Goal: Transaction & Acquisition: Purchase product/service

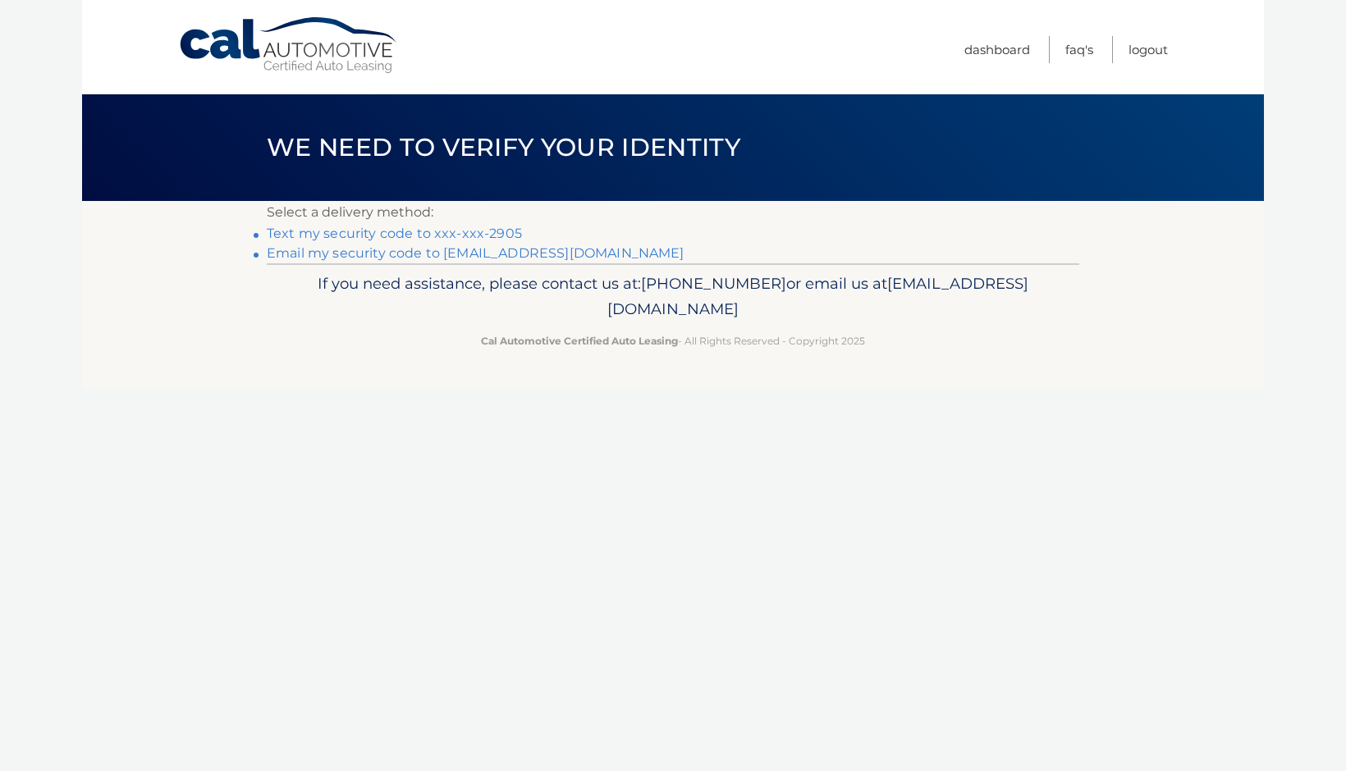
click at [486, 231] on link "Text my security code to xxx-xxx-2905" at bounding box center [394, 234] width 255 height 16
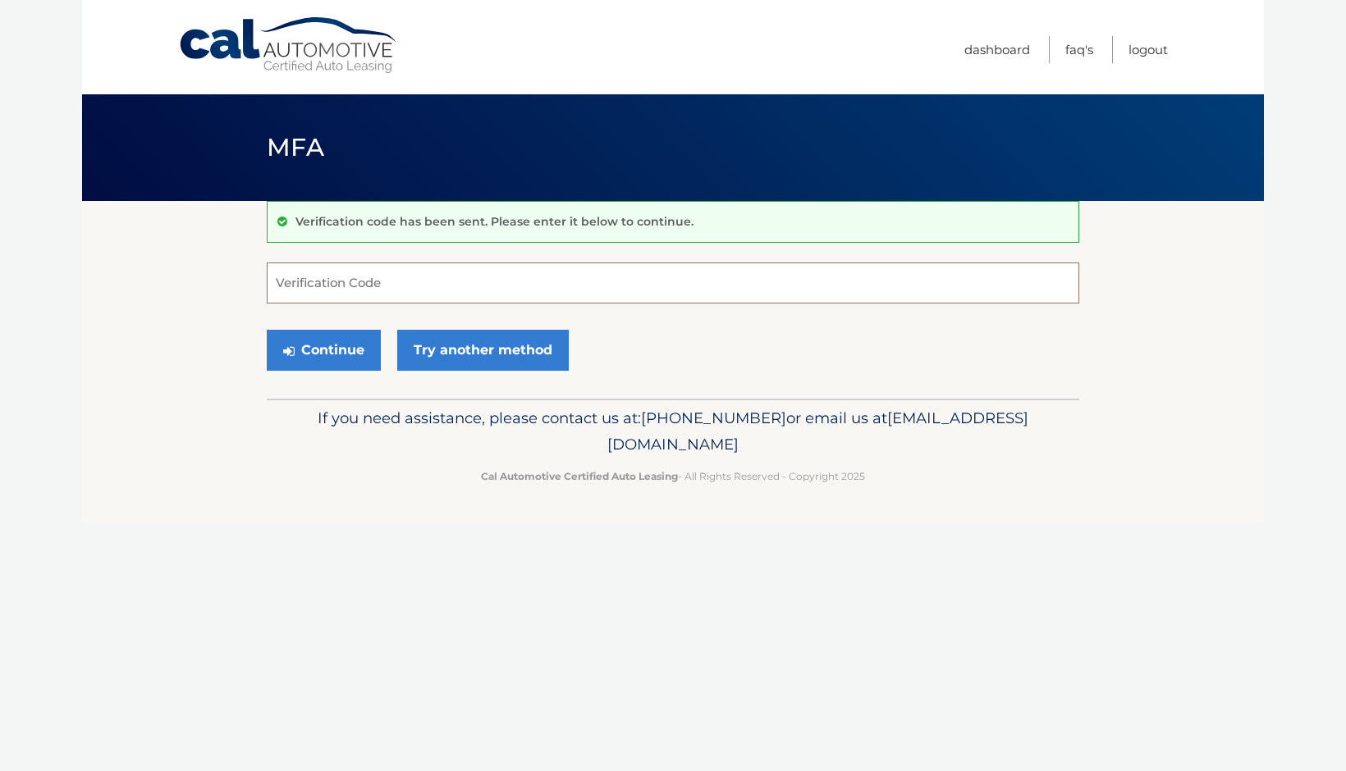
click at [438, 291] on input "Verification Code" at bounding box center [673, 283] width 812 height 41
type input "215349"
click at [351, 346] on button "Continue" at bounding box center [324, 350] width 114 height 41
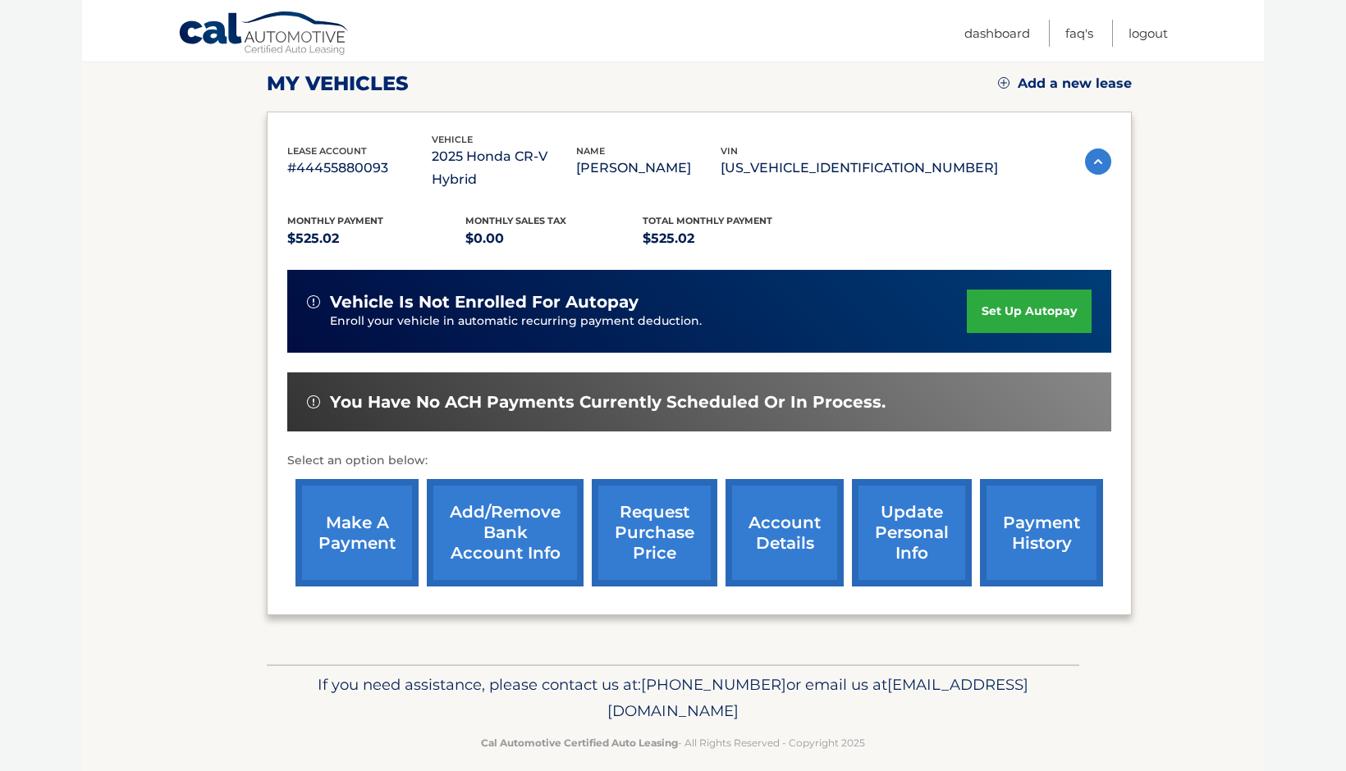
scroll to position [219, 0]
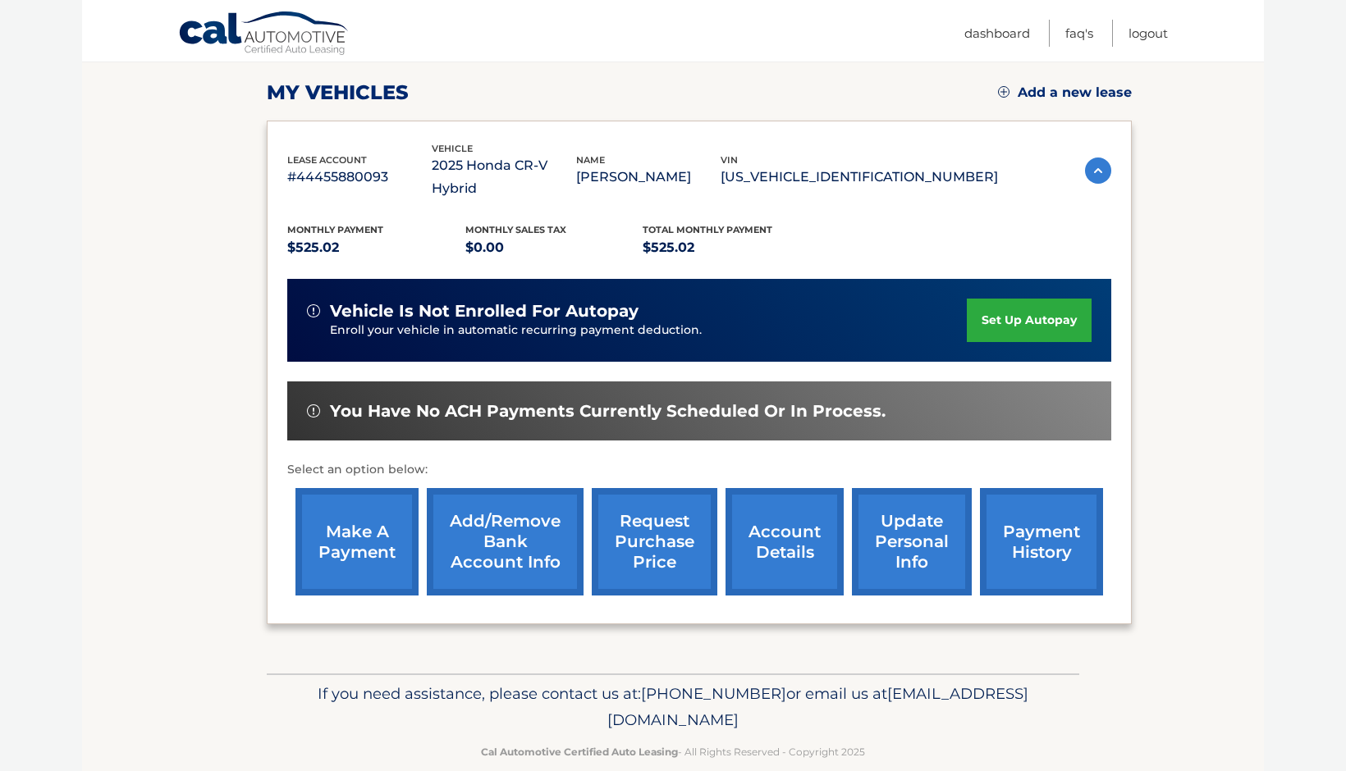
click at [380, 516] on link "make a payment" at bounding box center [356, 542] width 123 height 108
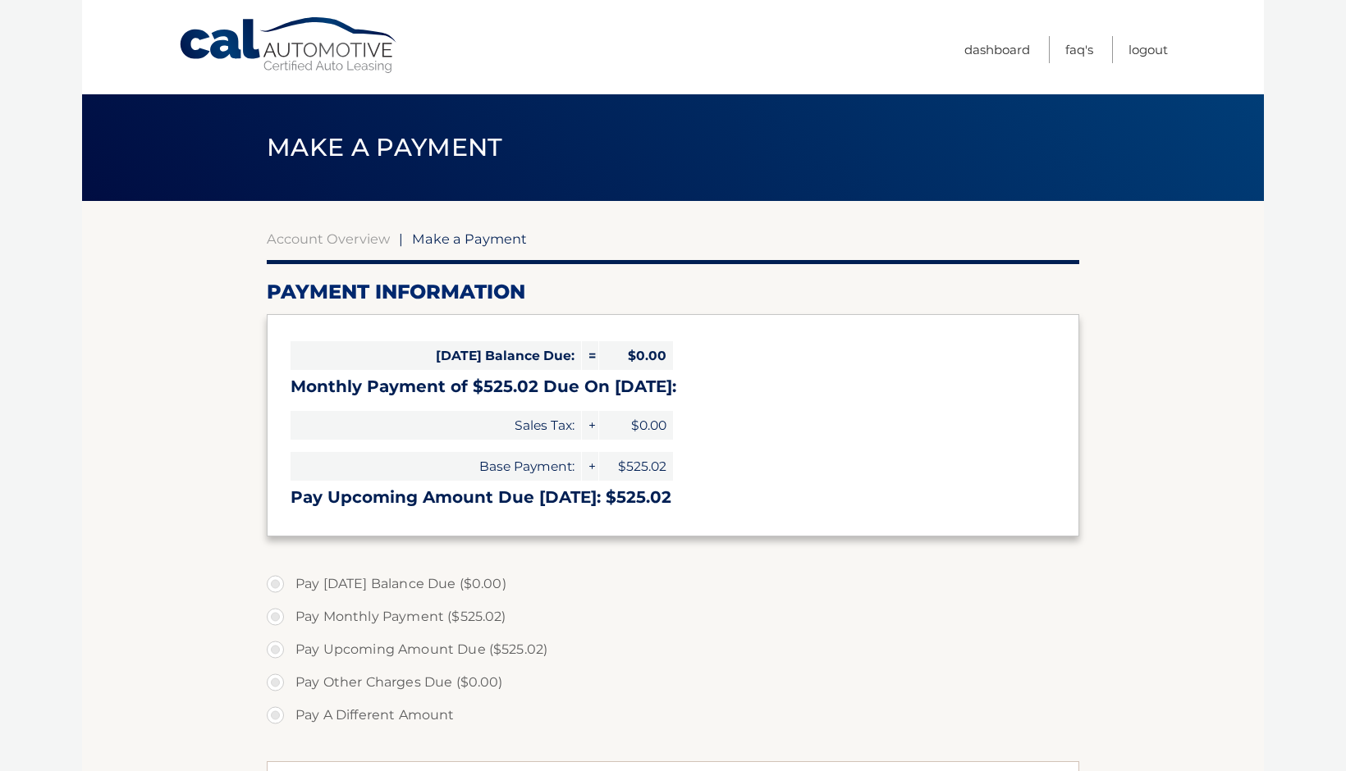
select select "NGFmNGNlOWMtZGE2OC00MGU0LTk3NWQtNDVjZTI5MzU5MTNi"
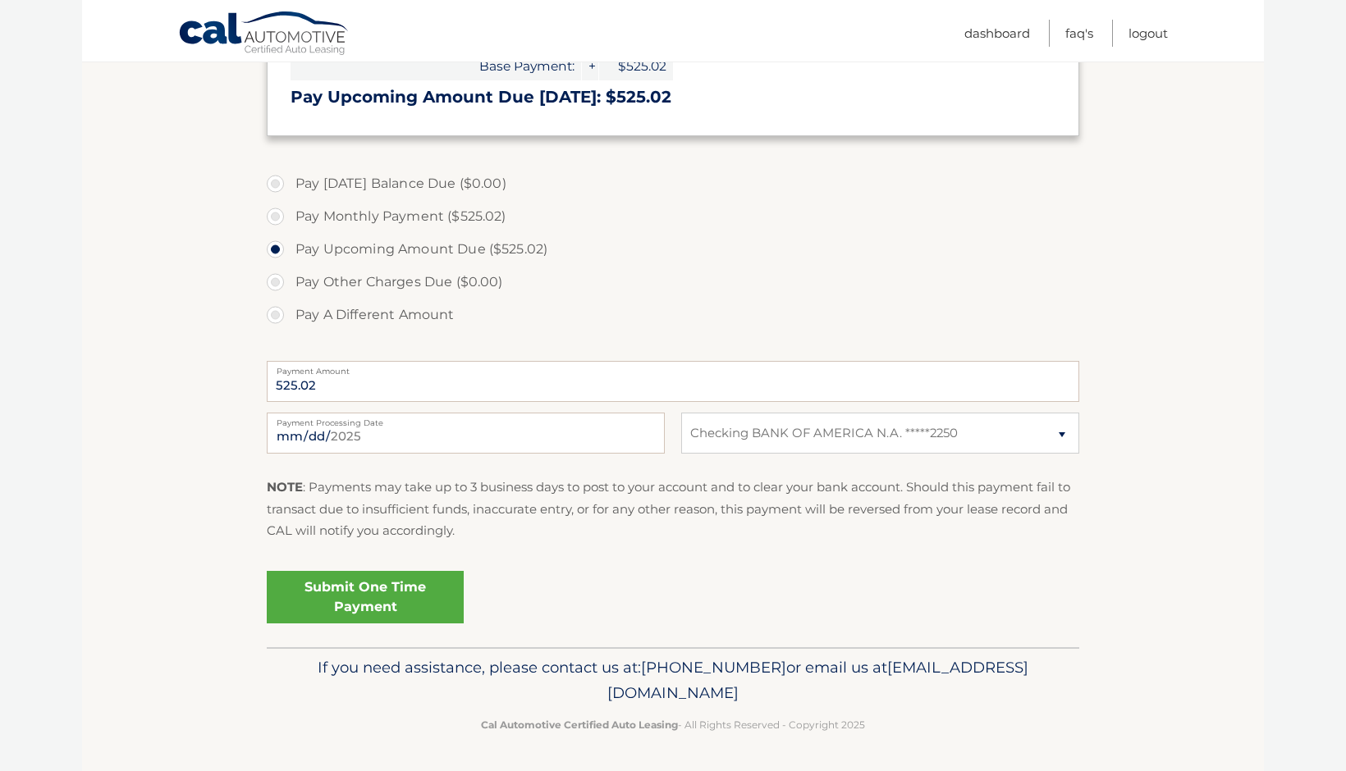
scroll to position [397, 0]
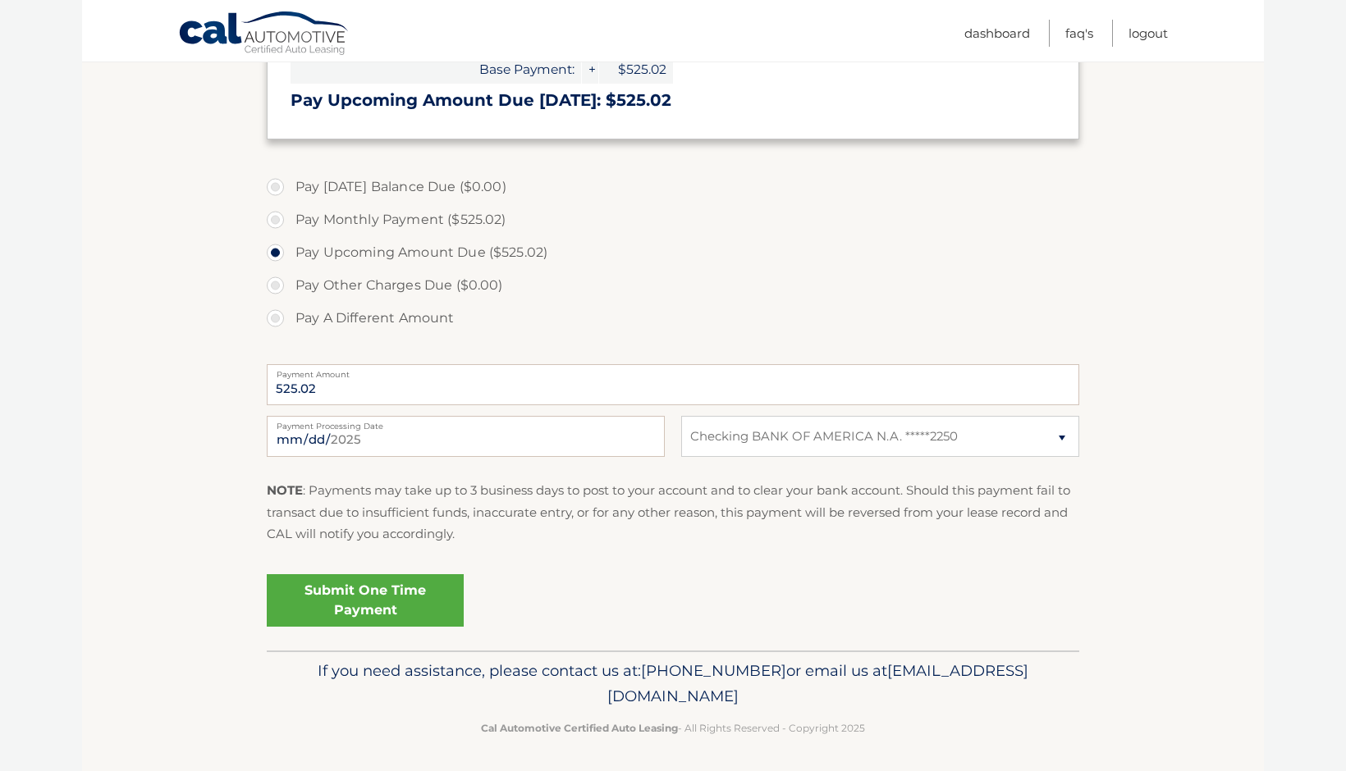
click at [418, 590] on link "Submit One Time Payment" at bounding box center [365, 600] width 197 height 53
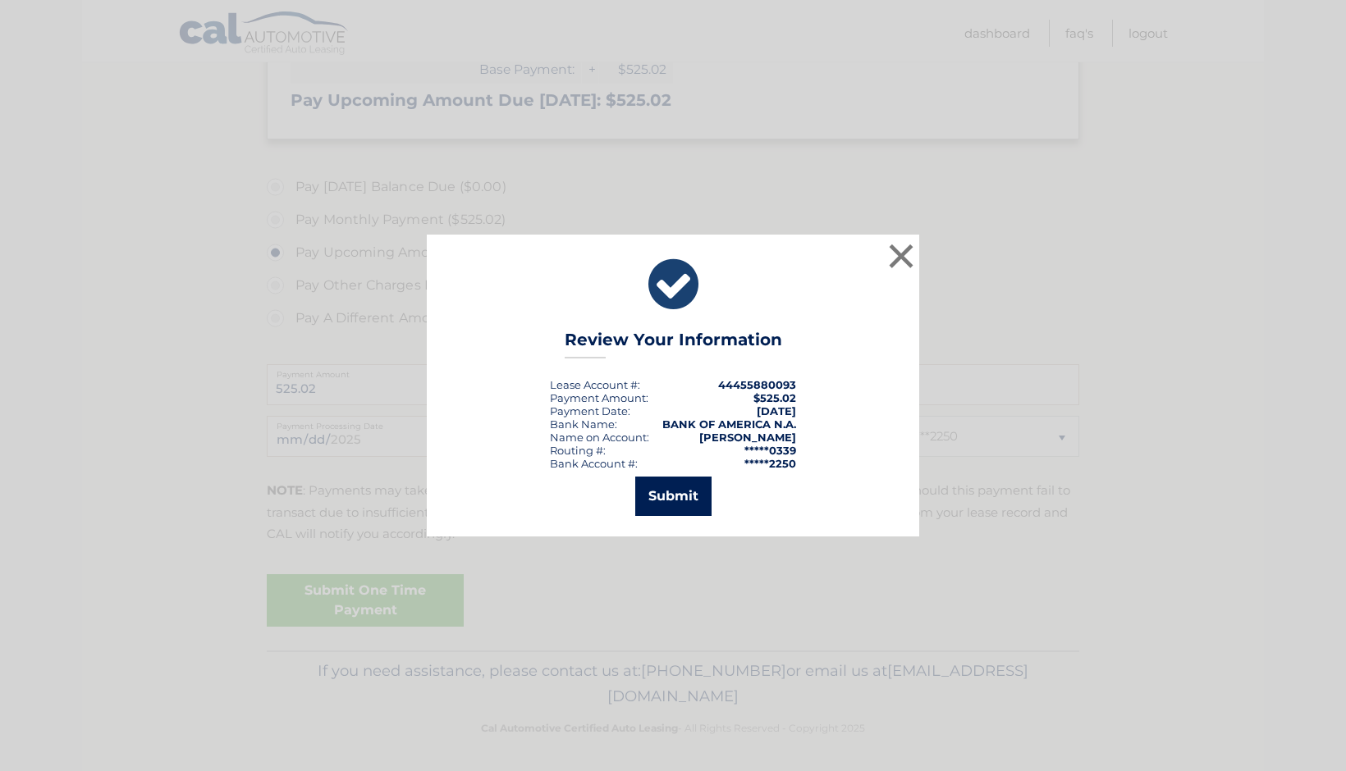
click at [675, 501] on button "Submit" at bounding box center [673, 496] width 76 height 39
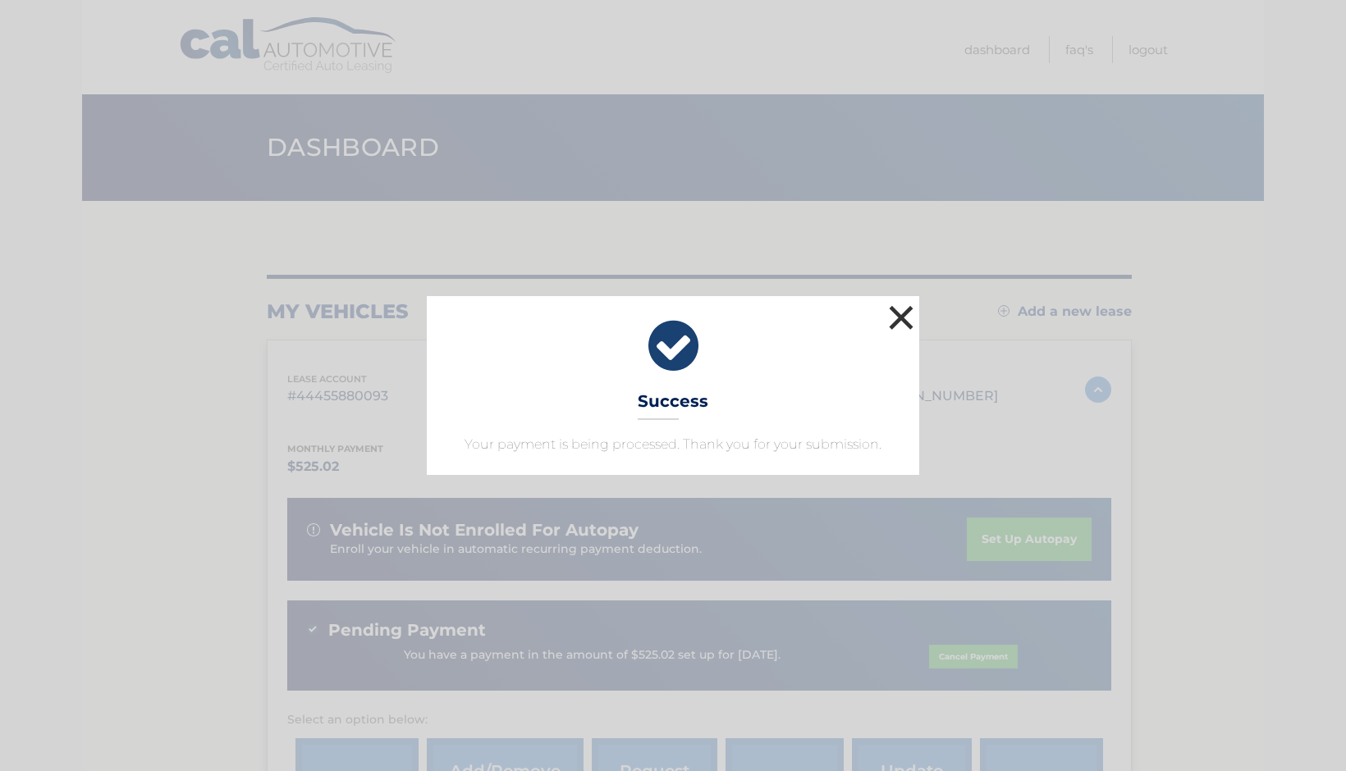
click at [898, 316] on button "×" at bounding box center [901, 317] width 33 height 33
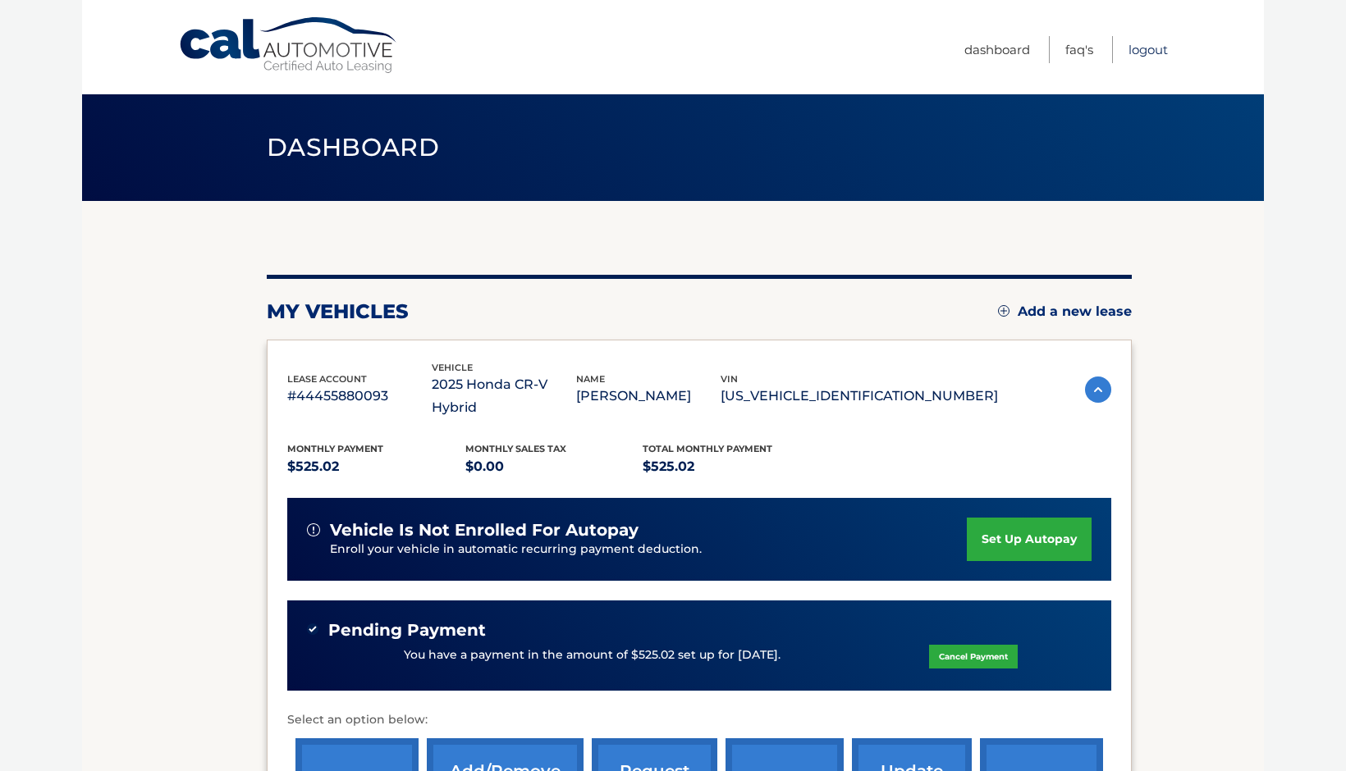
click at [1156, 50] on link "Logout" at bounding box center [1147, 49] width 39 height 27
